Goal: Transaction & Acquisition: Purchase product/service

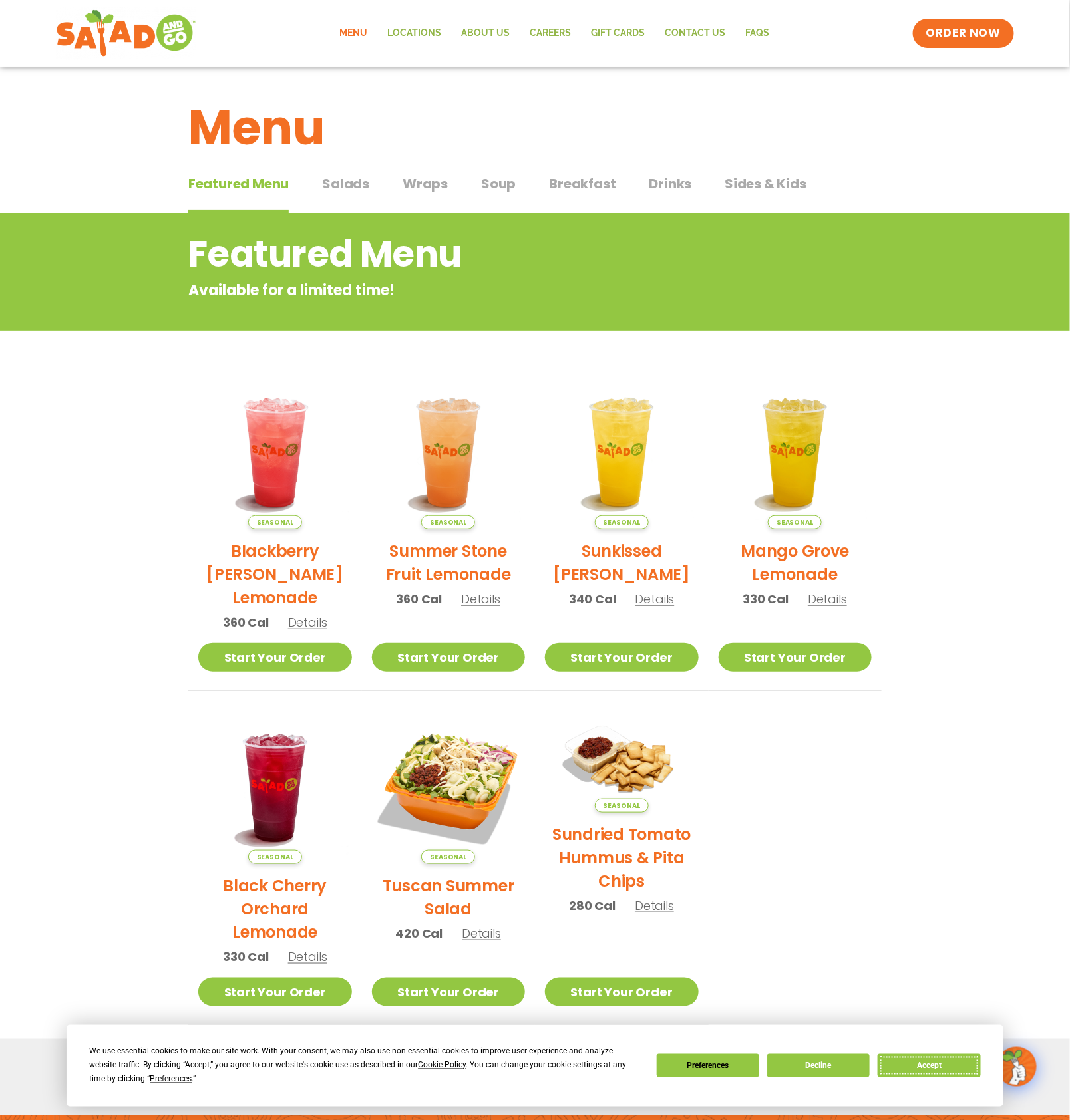
click at [956, 1070] on button "Accept" at bounding box center [929, 1065] width 102 height 23
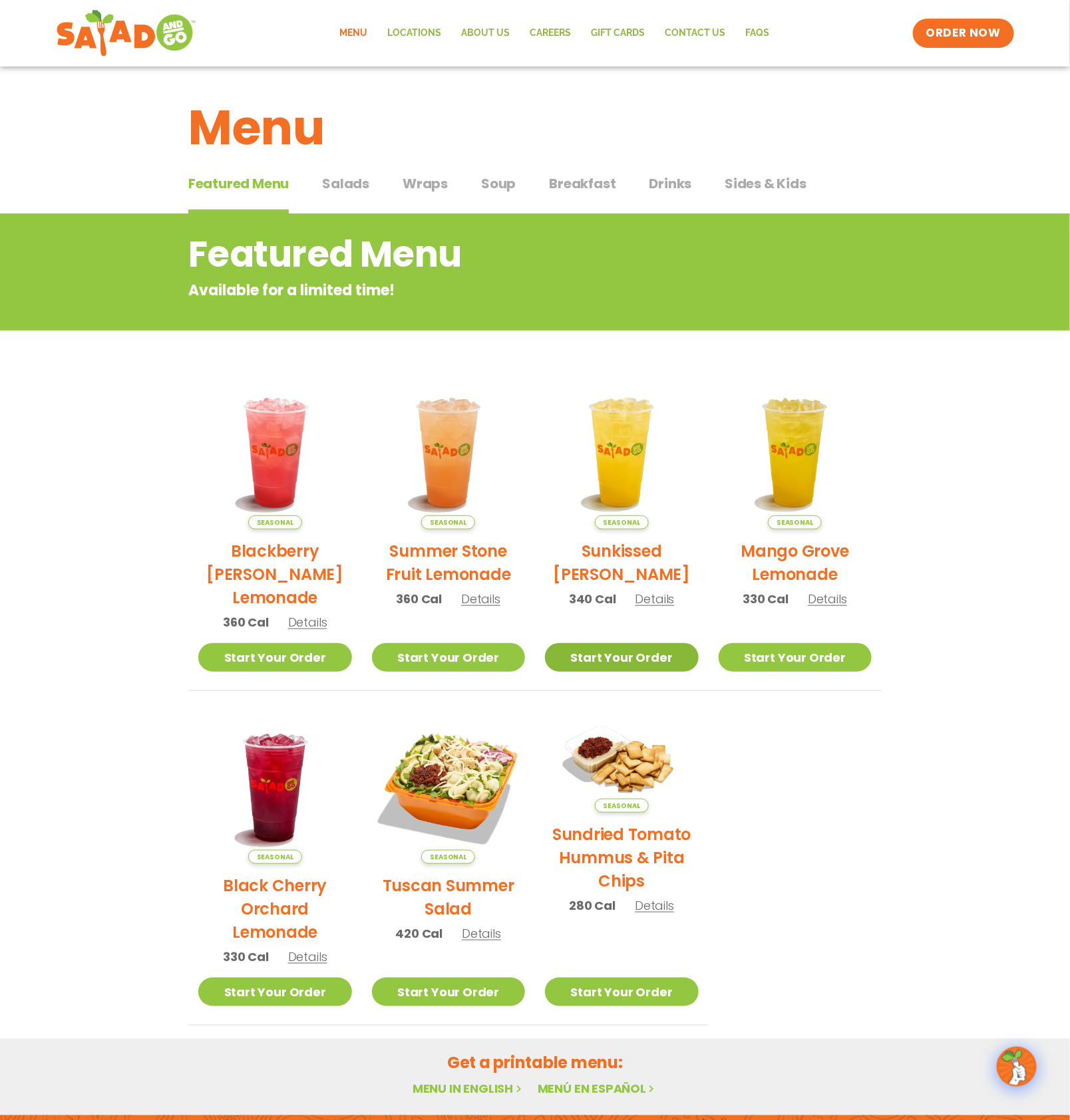
click at [604, 652] on link "Start Your Order" at bounding box center [621, 657] width 153 height 29
click at [1007, 1066] on img at bounding box center [1016, 1066] width 37 height 37
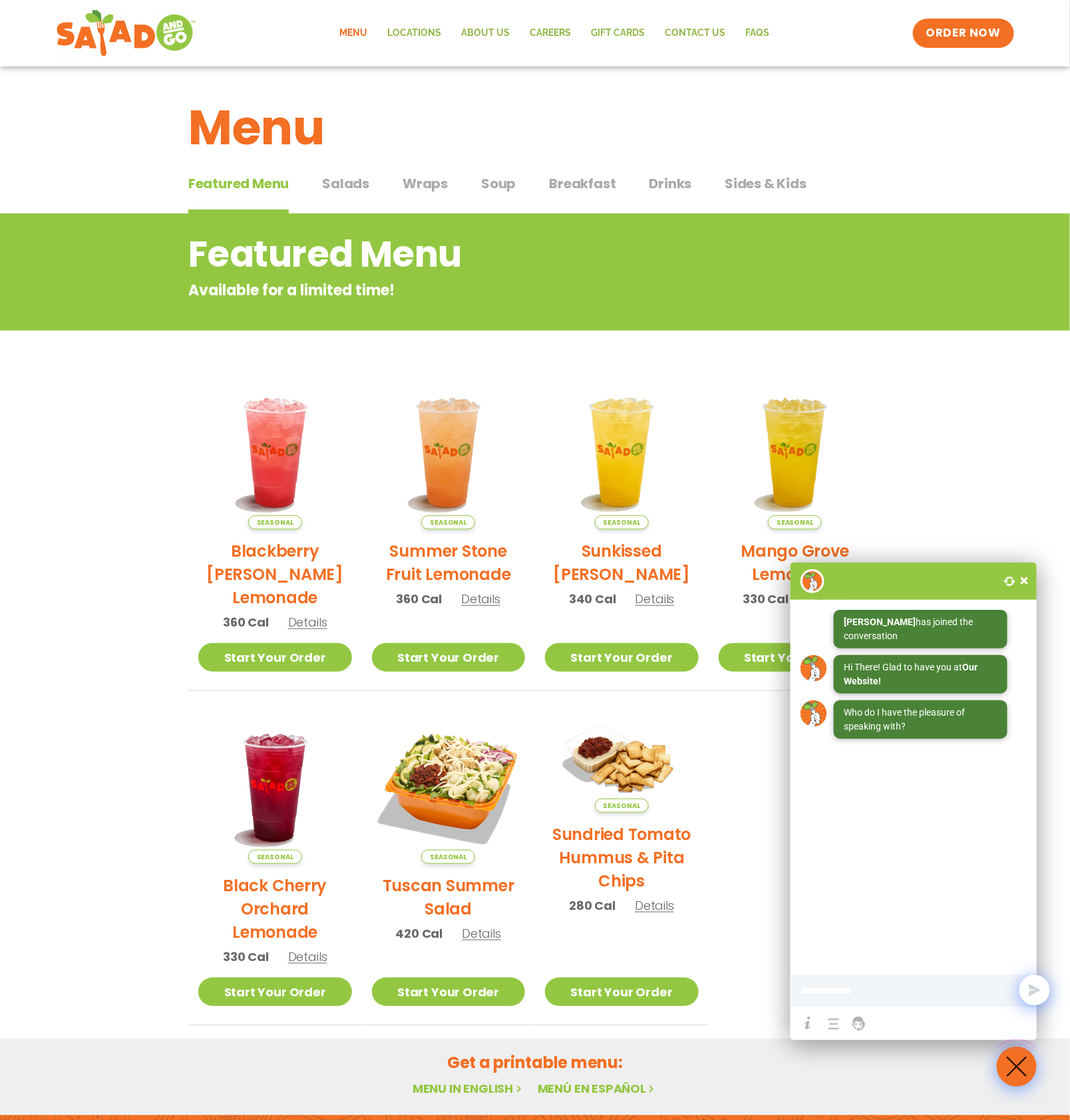
click at [1021, 579] on span at bounding box center [1024, 580] width 13 height 13
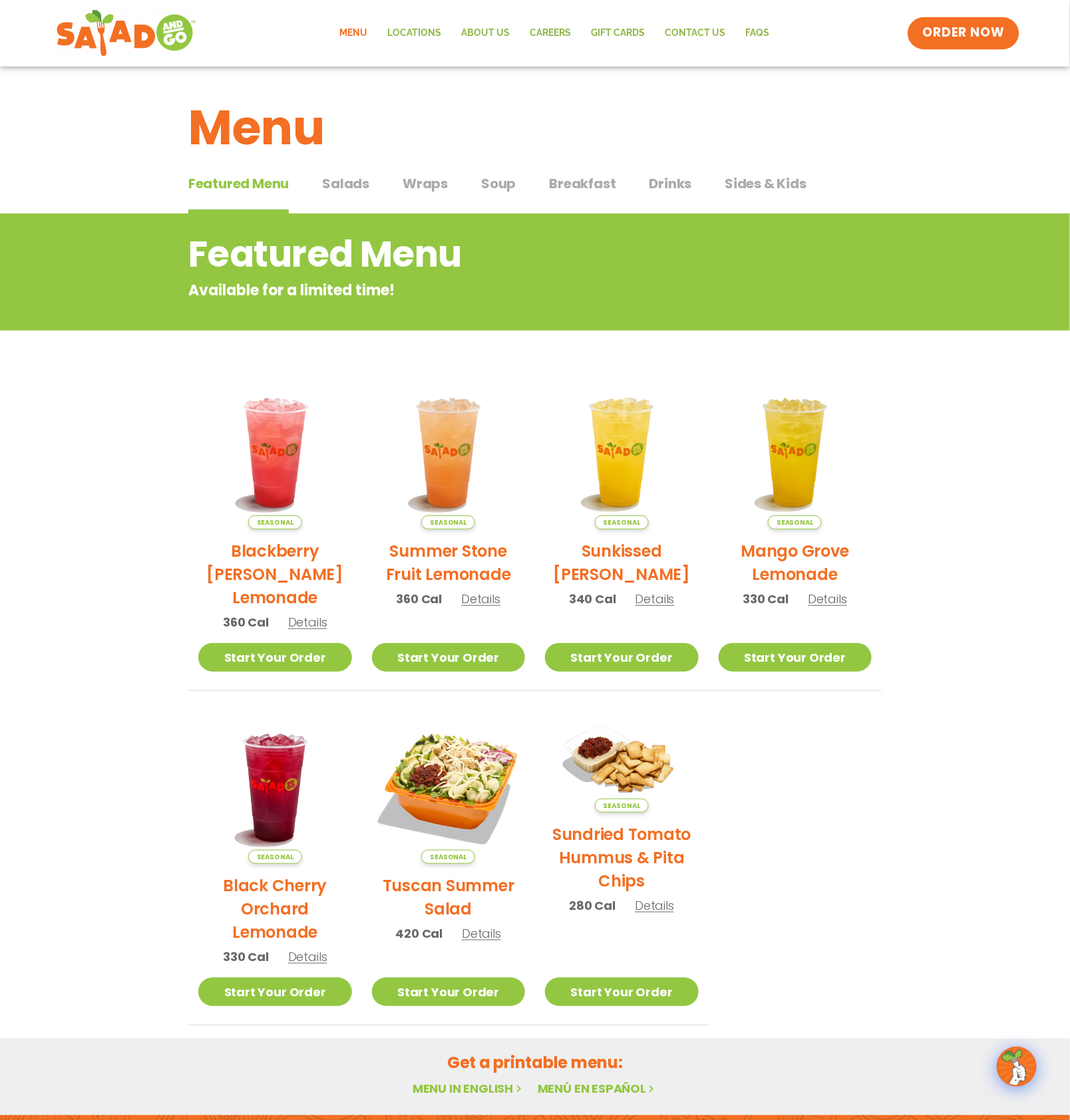
click at [965, 29] on span "ORDER NOW" at bounding box center [962, 33] width 82 height 17
